Goal: Transaction & Acquisition: Purchase product/service

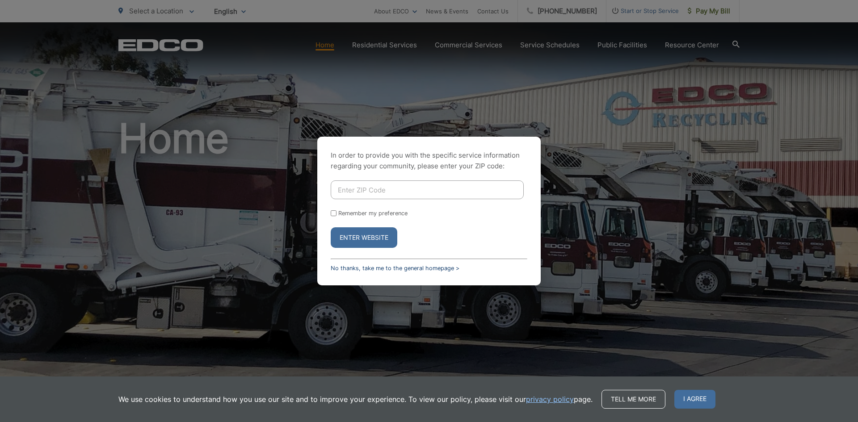
click at [349, 269] on link "No thanks, take me to the general homepage >" at bounding box center [395, 268] width 129 height 7
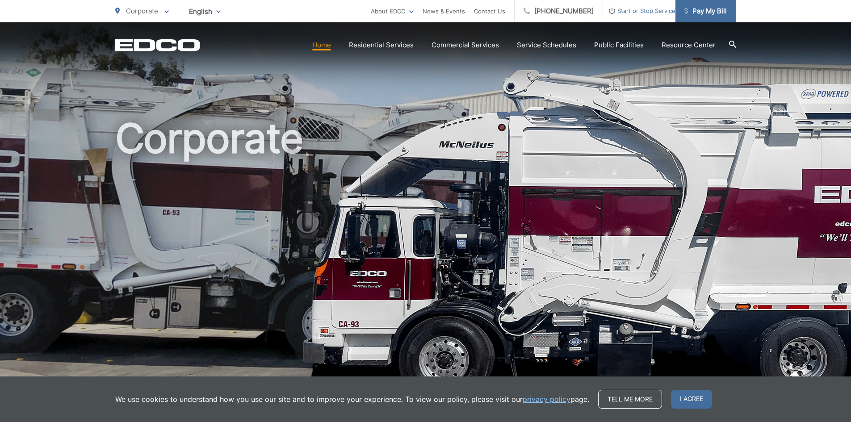
click at [718, 12] on span "Pay My Bill" at bounding box center [705, 11] width 42 height 11
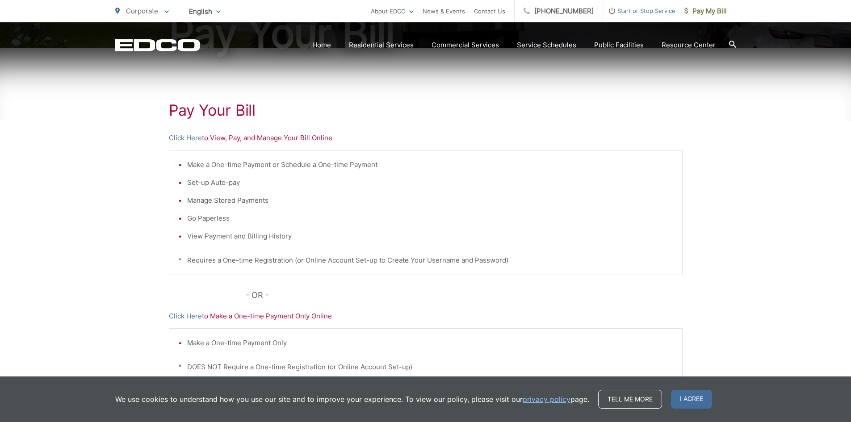
scroll to position [134, 0]
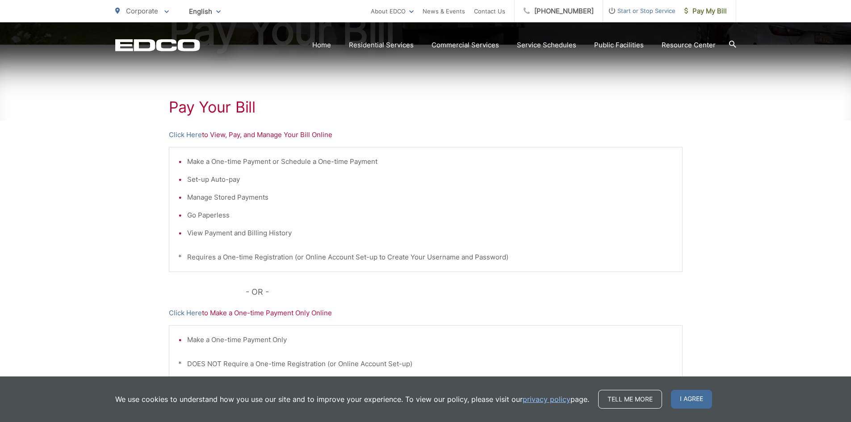
click at [265, 132] on p "Click Here to View, Pay, and Manage Your Bill Online" at bounding box center [426, 135] width 514 height 11
click at [180, 139] on link "Click Here" at bounding box center [185, 135] width 33 height 11
